Goal: Contribute content: Add original content to the website for others to see

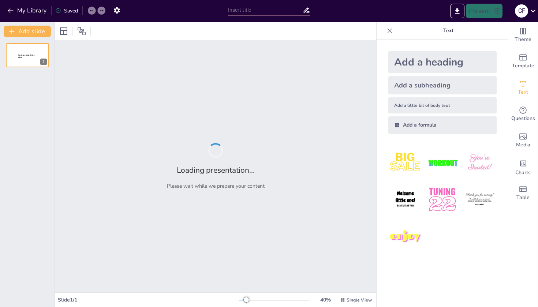
type input "[MEDICAL_DATA] Techniques in Paramedicine"
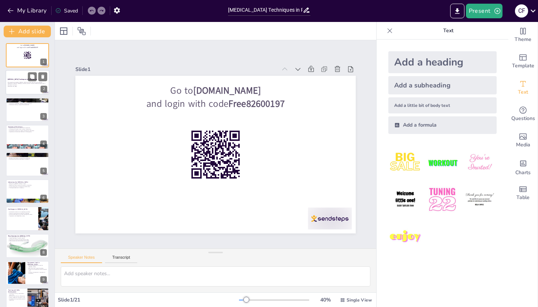
click at [21, 75] on div at bounding box center [27, 82] width 44 height 25
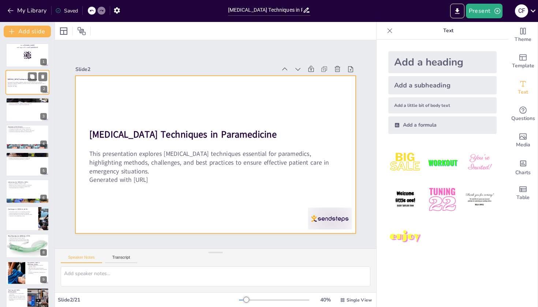
click at [21, 89] on div at bounding box center [27, 82] width 44 height 25
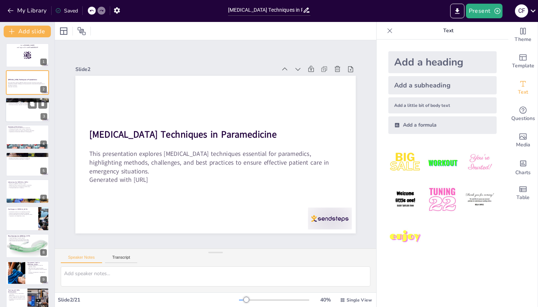
checkbox input "true"
click at [22, 111] on div at bounding box center [27, 109] width 44 height 25
type textarea "[MEDICAL_DATA] serves as the foundation of paramedic practice, ensuring that pa…"
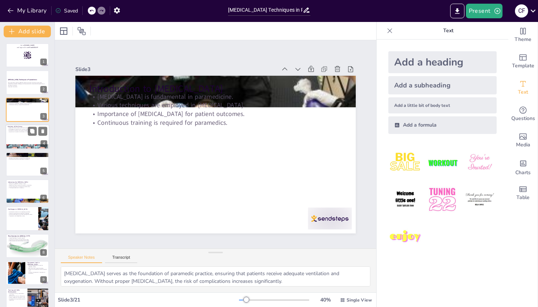
checkbox input "true"
click at [22, 144] on div at bounding box center [27, 136] width 44 height 25
type textarea "The distinction between the upper and lower airways is fundamental for paramedi…"
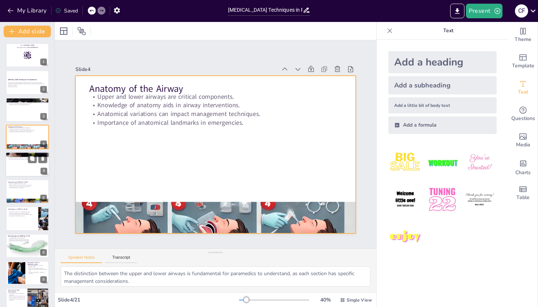
checkbox input "true"
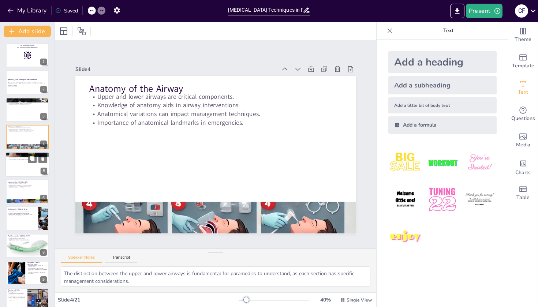
click at [34, 166] on div at bounding box center [27, 164] width 44 height 25
type textarea "Each [MEDICAL_DATA] technique has a specific role in patient care, and understa…"
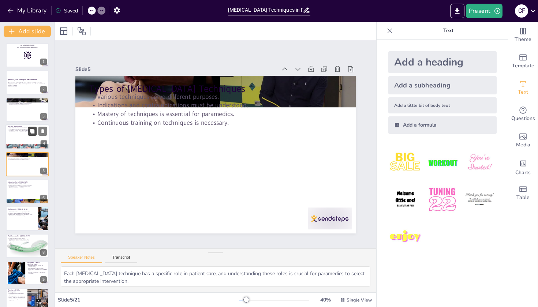
checkbox input "true"
click at [28, 132] on button at bounding box center [32, 131] width 9 height 9
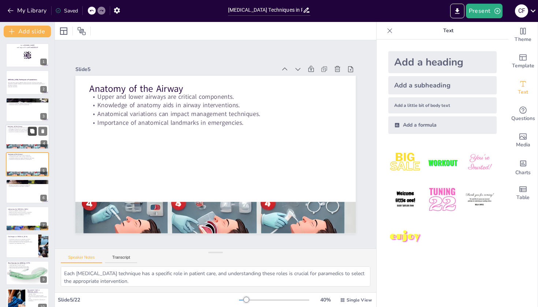
type textarea "The distinction between the upper and lower airways is fundamental for paramedi…"
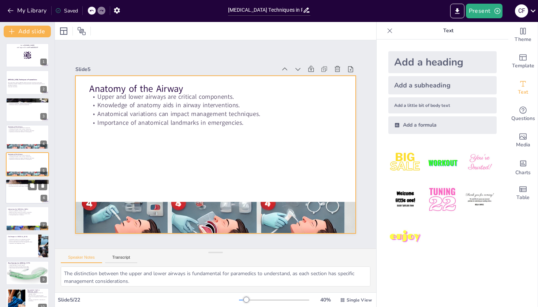
checkbox input "true"
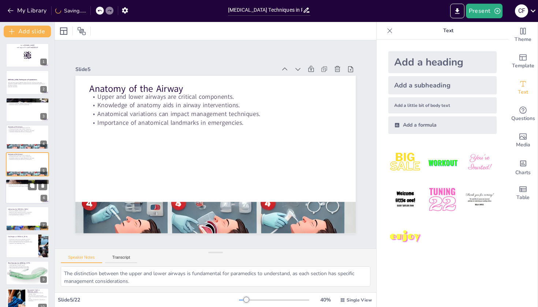
click at [27, 184] on p "Indications and contraindications must be understood." at bounding box center [28, 183] width 40 height 1
type textarea "Each [MEDICAL_DATA] technique has a specific role in patient care, and understa…"
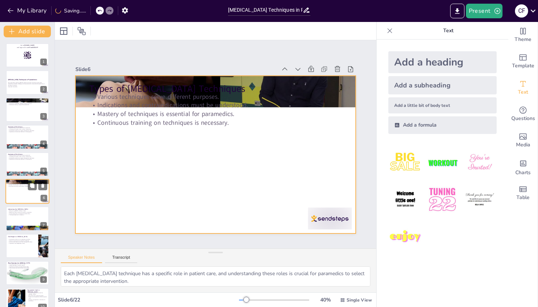
scroll to position [19, 0]
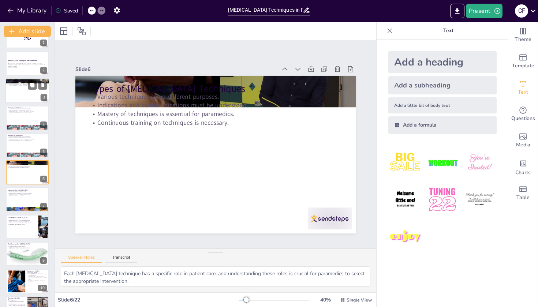
checkbox input "true"
click at [23, 86] on p "Continuous training is required for paramedics." at bounding box center [28, 85] width 40 height 1
type textarea "[MEDICAL_DATA] serves as the foundation of paramedic practice, ensuring that pa…"
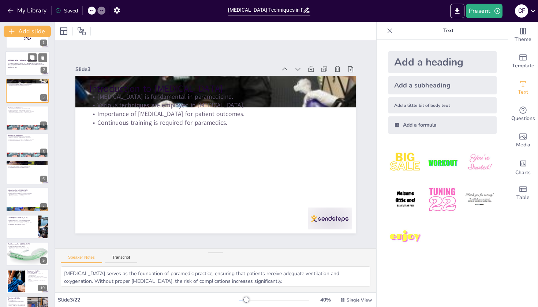
scroll to position [0, 0]
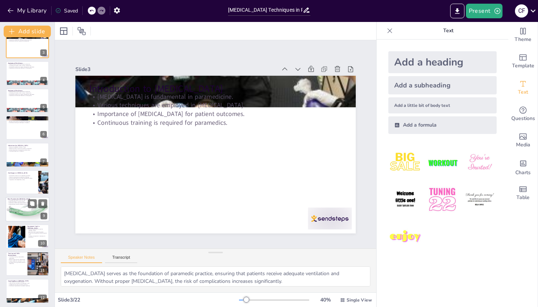
checkbox input "true"
click at [20, 207] on div at bounding box center [27, 209] width 44 height 33
type textarea "A comprehensive assessment lays the groundwork for effective [MEDICAL_DATA], gu…"
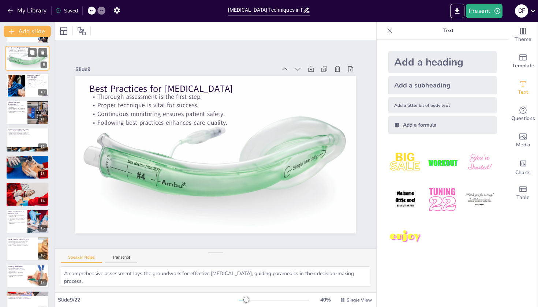
scroll to position [161, 0]
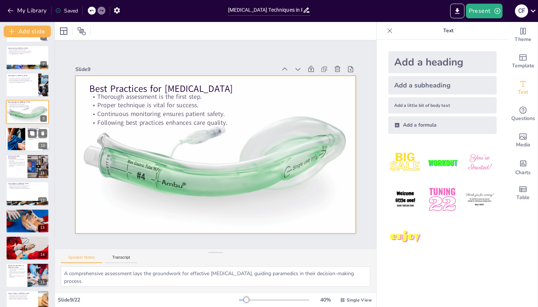
checkbox input "true"
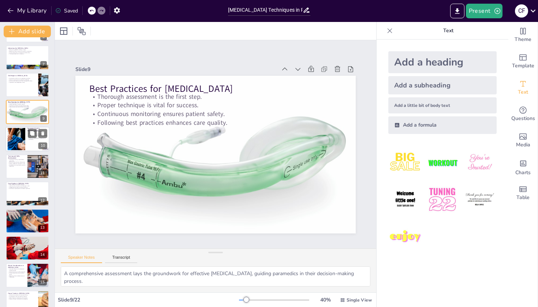
click at [19, 143] on div at bounding box center [17, 139] width 38 height 22
type textarea "Familiarity with essential equipment is necessary for paramedics to perform [ME…"
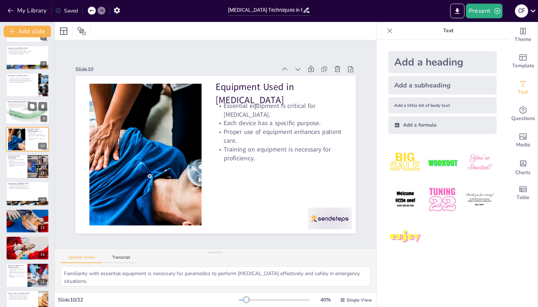
scroll to position [128, 0]
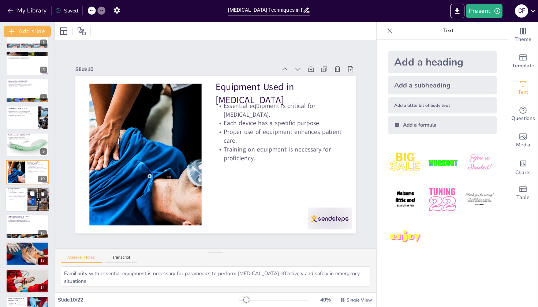
checkbox input "true"
click at [21, 197] on p "Staying updated on protocols is vital." at bounding box center [17, 196] width 18 height 1
type textarea "Ongoing education is crucial for paramedics to ensure they are knowledgeable an…"
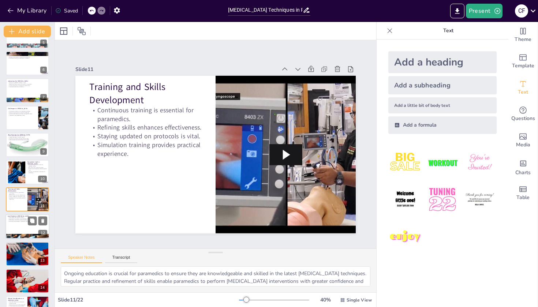
scroll to position [155, 0]
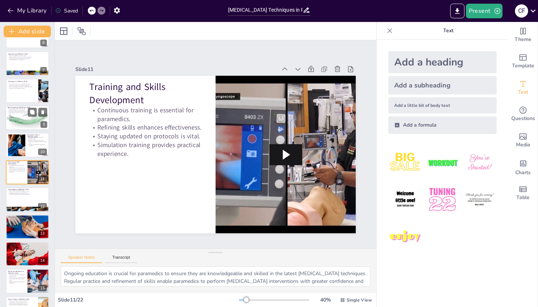
checkbox input "true"
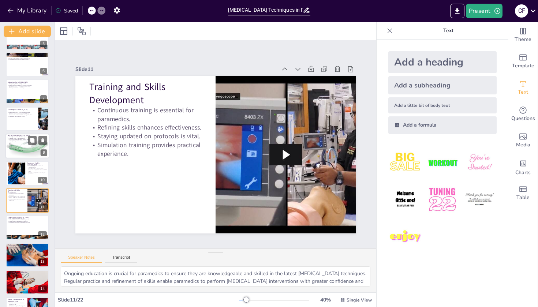
click at [28, 152] on div at bounding box center [27, 146] width 44 height 33
type textarea "A comprehensive assessment lays the groundwork for effective [MEDICAL_DATA], gu…"
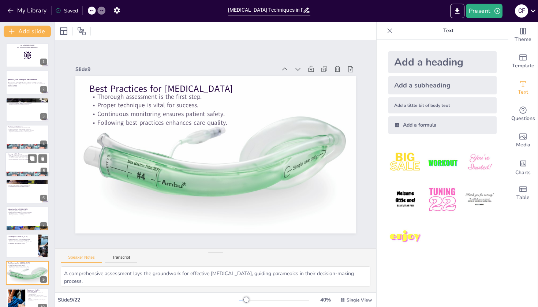
scroll to position [0, 0]
checkbox input "true"
click at [27, 64] on div at bounding box center [27, 55] width 44 height 25
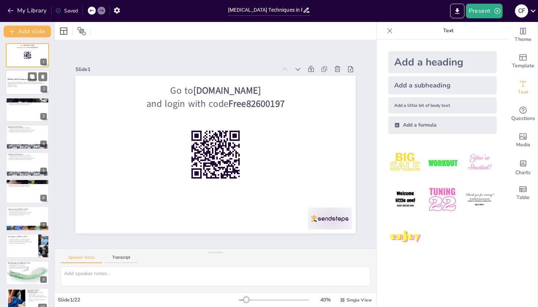
click at [29, 93] on div at bounding box center [27, 82] width 44 height 25
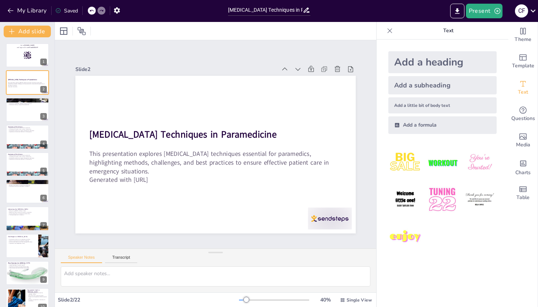
checkbox input "true"
click at [21, 10] on button "My Library" at bounding box center [27, 11] width 44 height 12
